Goal: Transaction & Acquisition: Purchase product/service

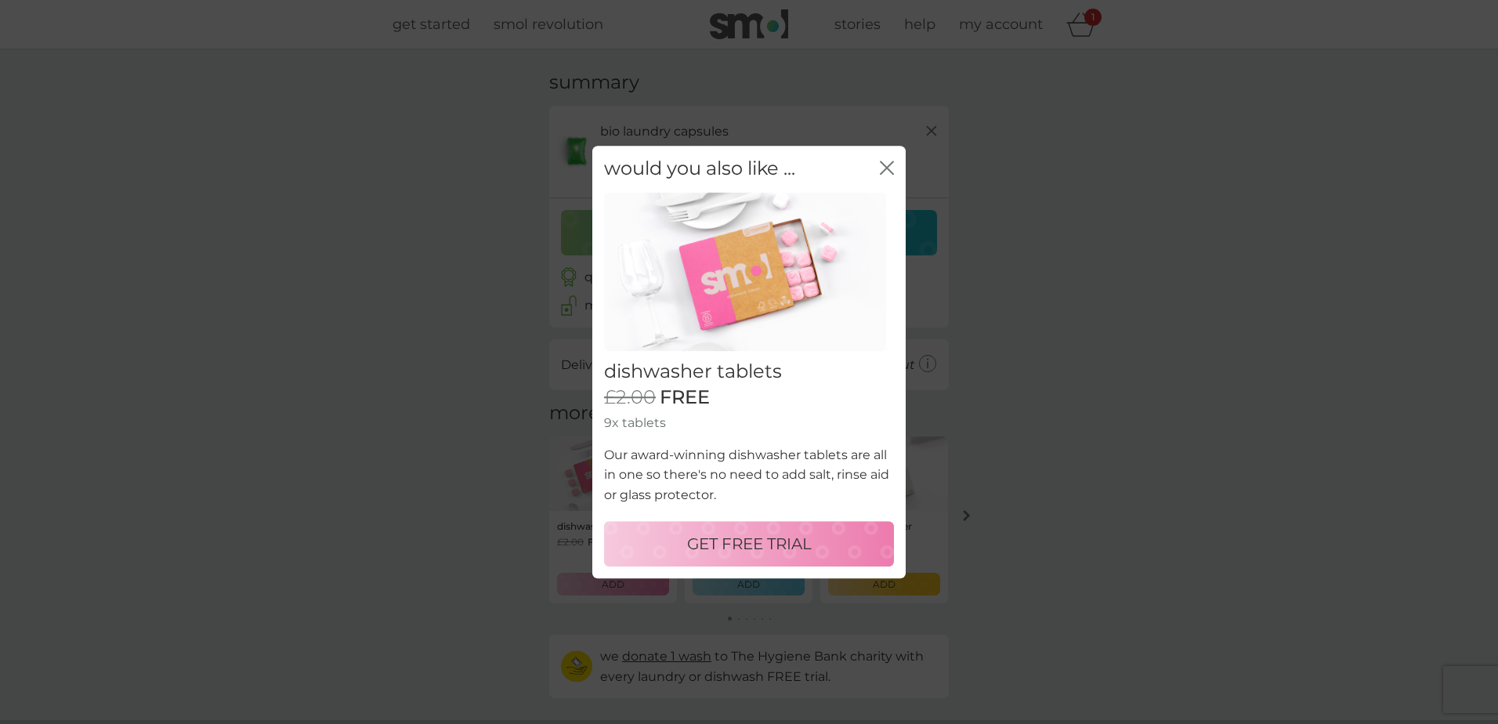
click at [738, 536] on p "GET FREE TRIAL" at bounding box center [749, 543] width 125 height 25
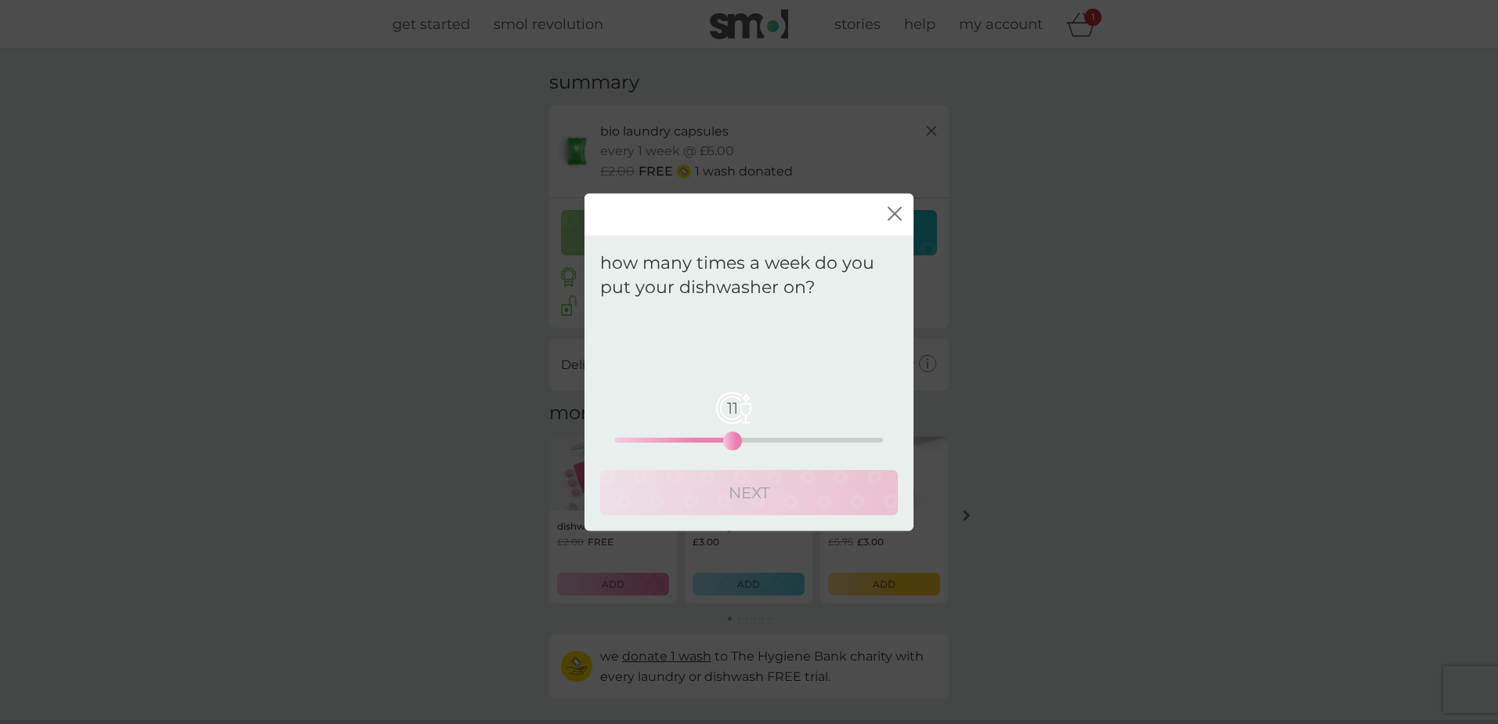
drag, startPoint x: 624, startPoint y: 438, endPoint x: 731, endPoint y: 457, distance: 109.0
click at [729, 451] on div "Your regular pack will be sent to you every . 11 0 12.5 25 NEXT" at bounding box center [749, 413] width 298 height 204
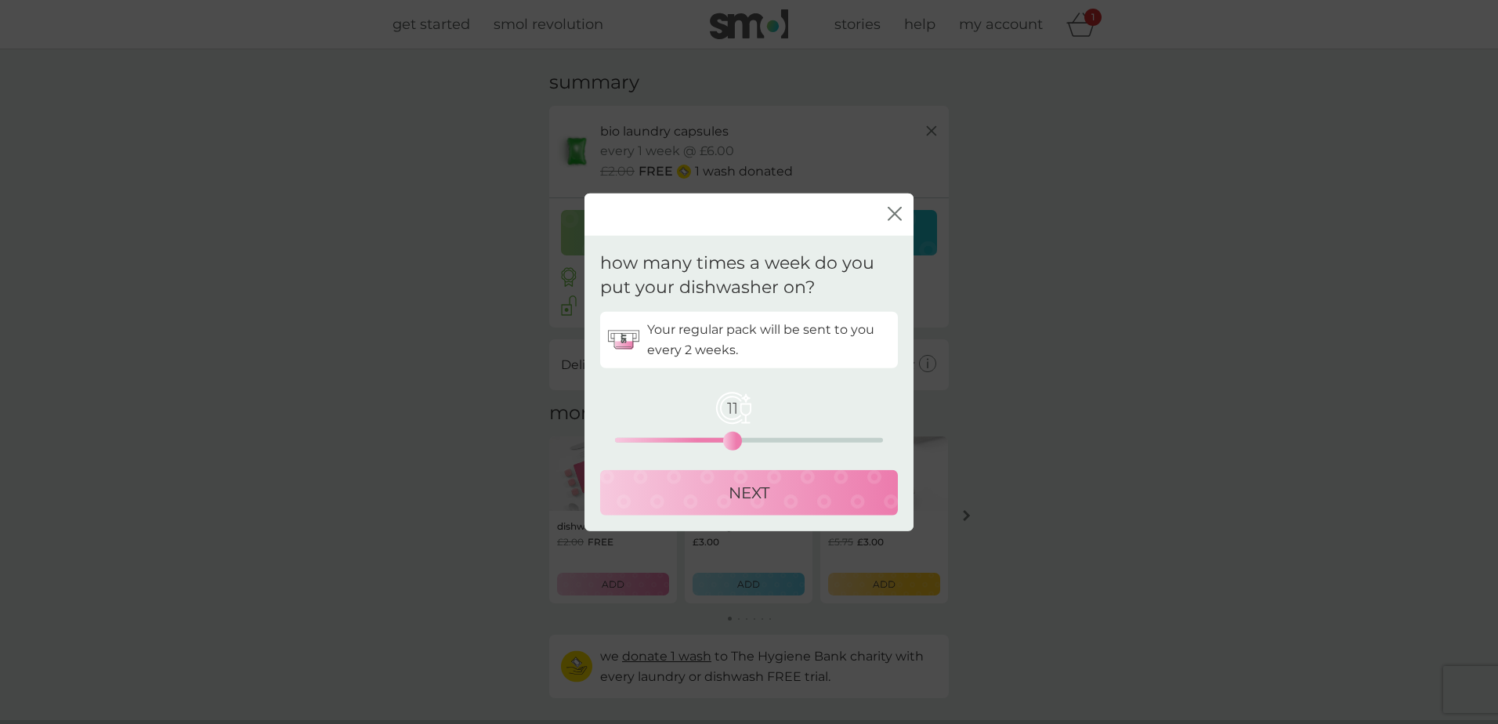
click at [744, 494] on p "NEXT" at bounding box center [749, 492] width 41 height 25
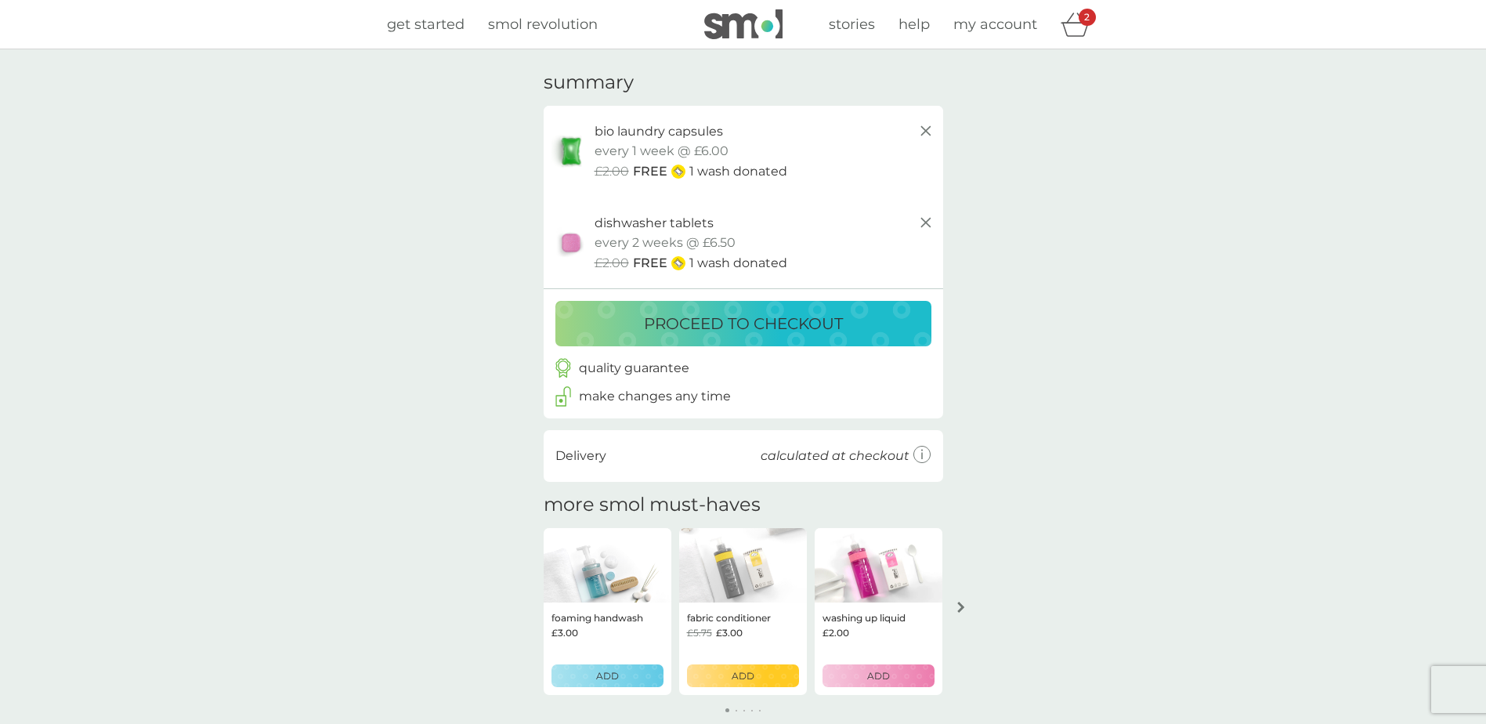
click at [850, 310] on button "proceed to checkout" at bounding box center [744, 323] width 376 height 45
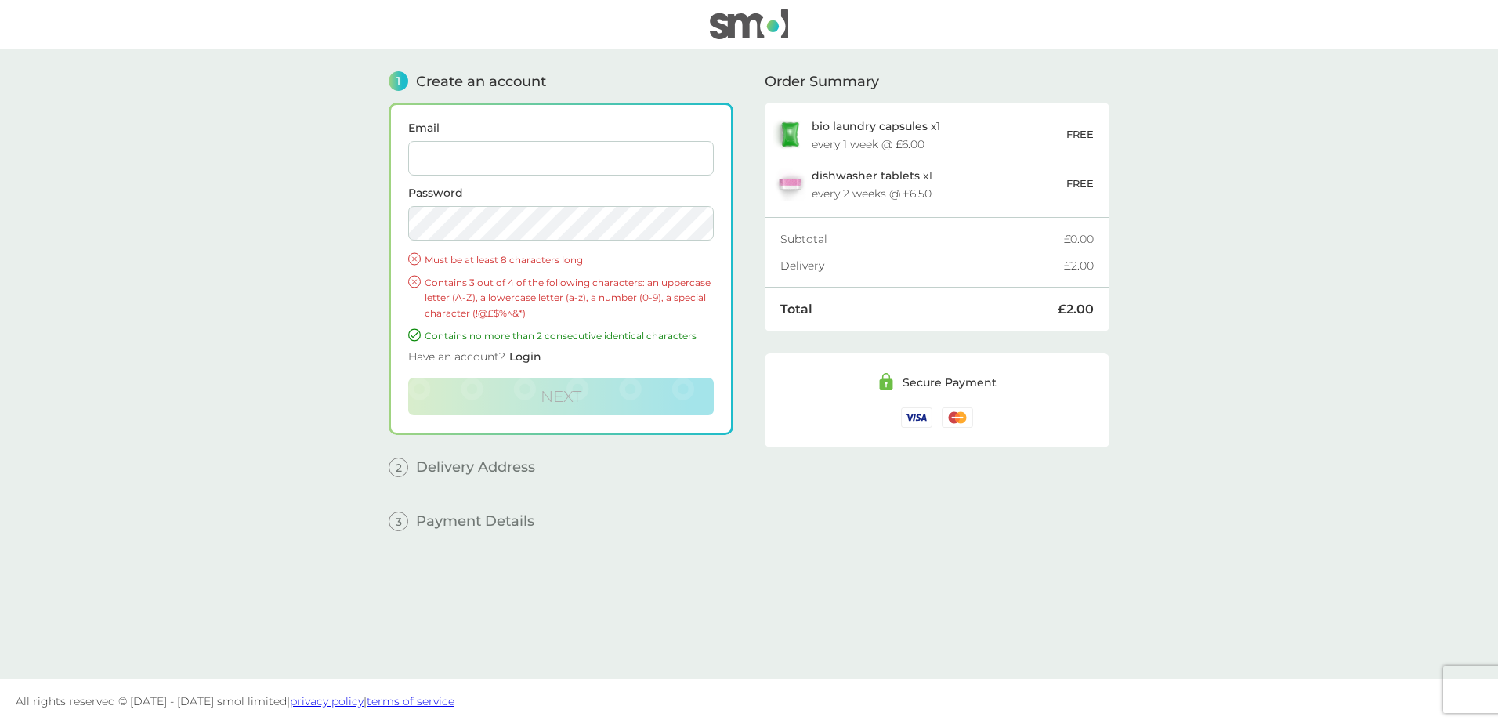
click at [509, 465] on span "Delivery Address" at bounding box center [475, 467] width 119 height 14
click at [488, 537] on div "1 Create an account Email Password Must be at least 8 characters long Contains …" at bounding box center [561, 352] width 345 height 606
click at [493, 168] on input "Email" at bounding box center [561, 158] width 306 height 34
